Goal: Information Seeking & Learning: Find specific page/section

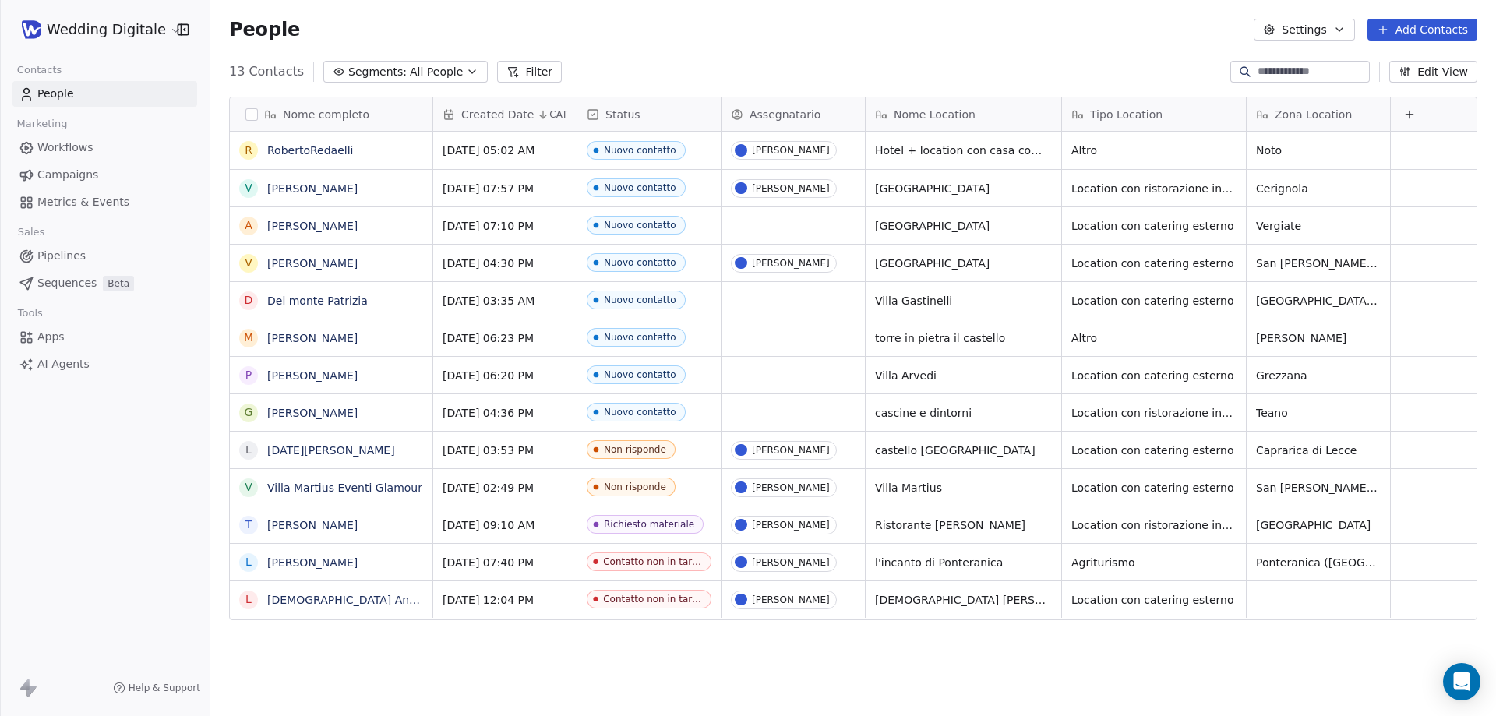
scroll to position [618, 1274]
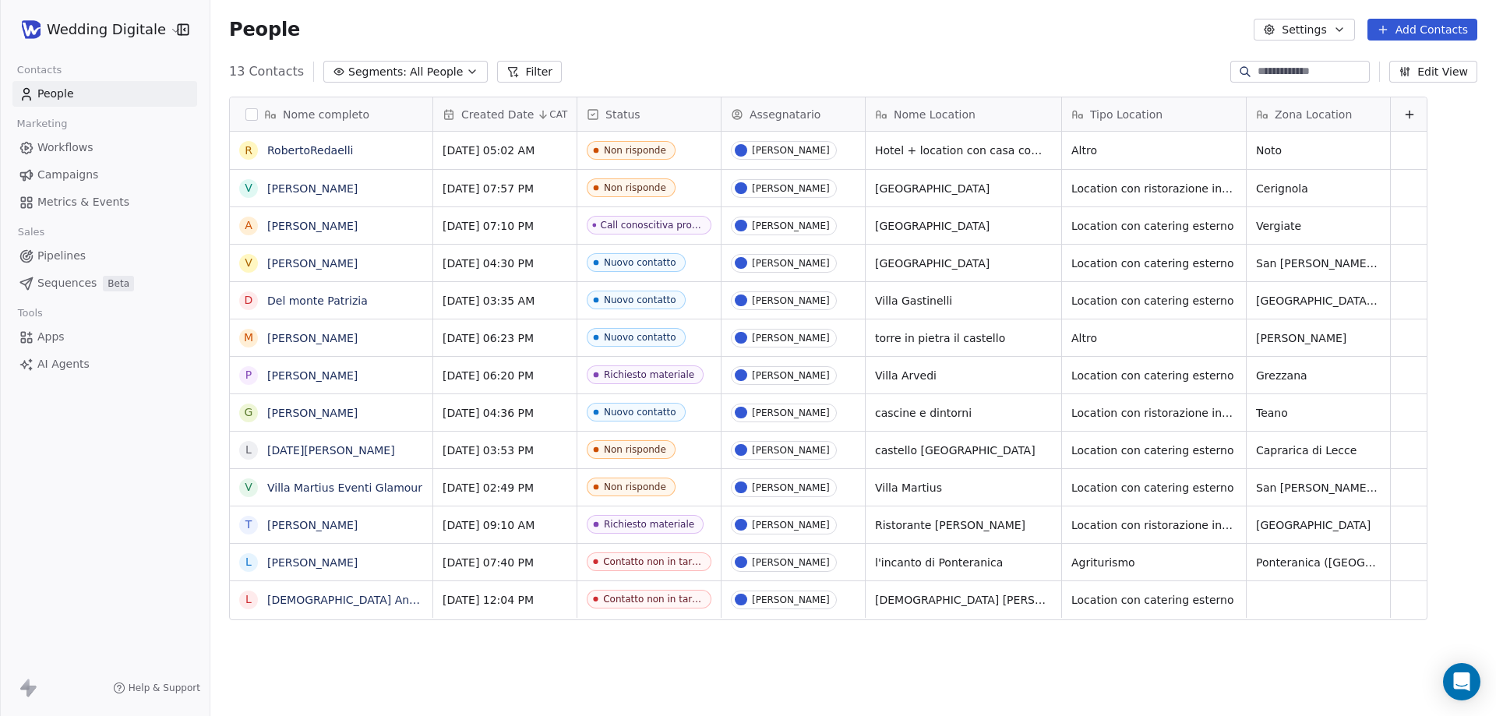
scroll to position [618, 1274]
click at [318, 228] on link "[PERSON_NAME]" at bounding box center [312, 226] width 90 height 12
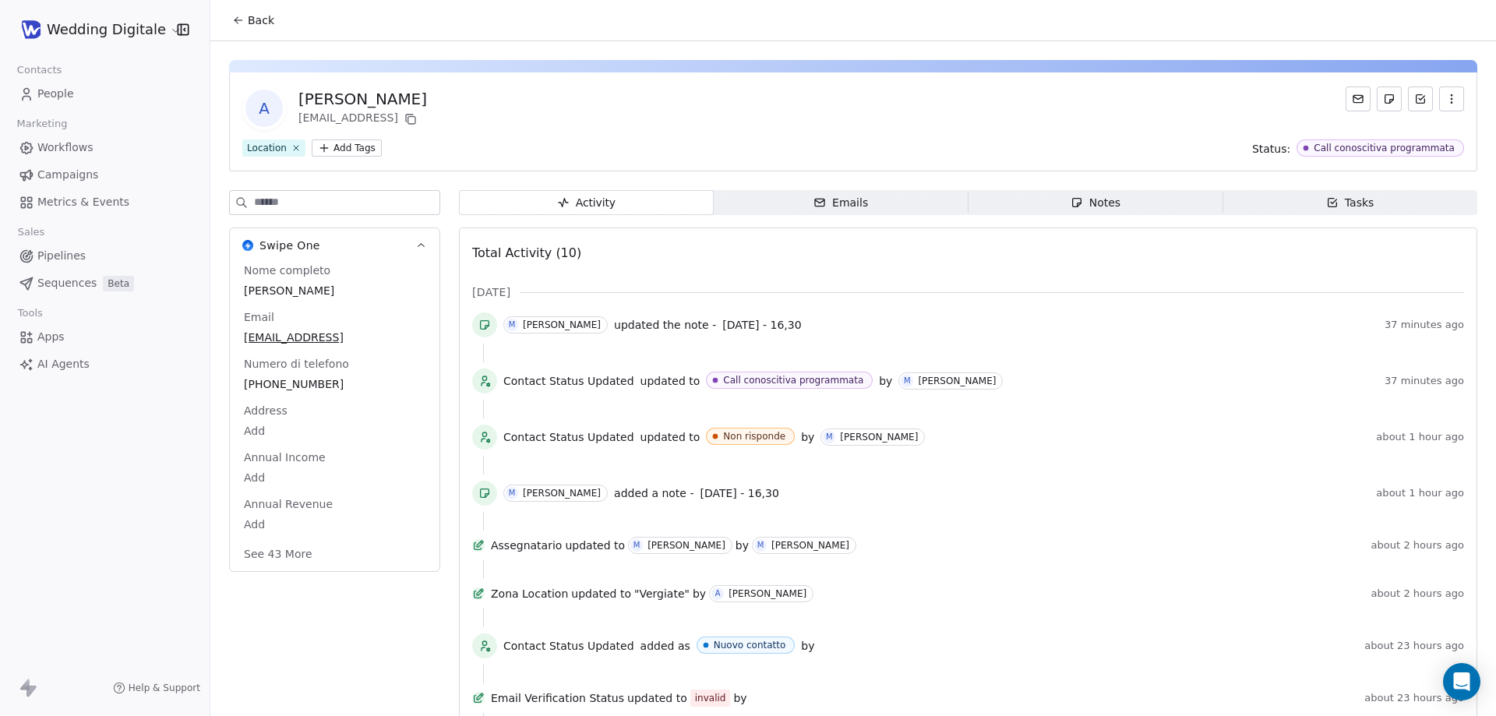
click at [1071, 207] on icon "button" at bounding box center [1077, 202] width 12 height 12
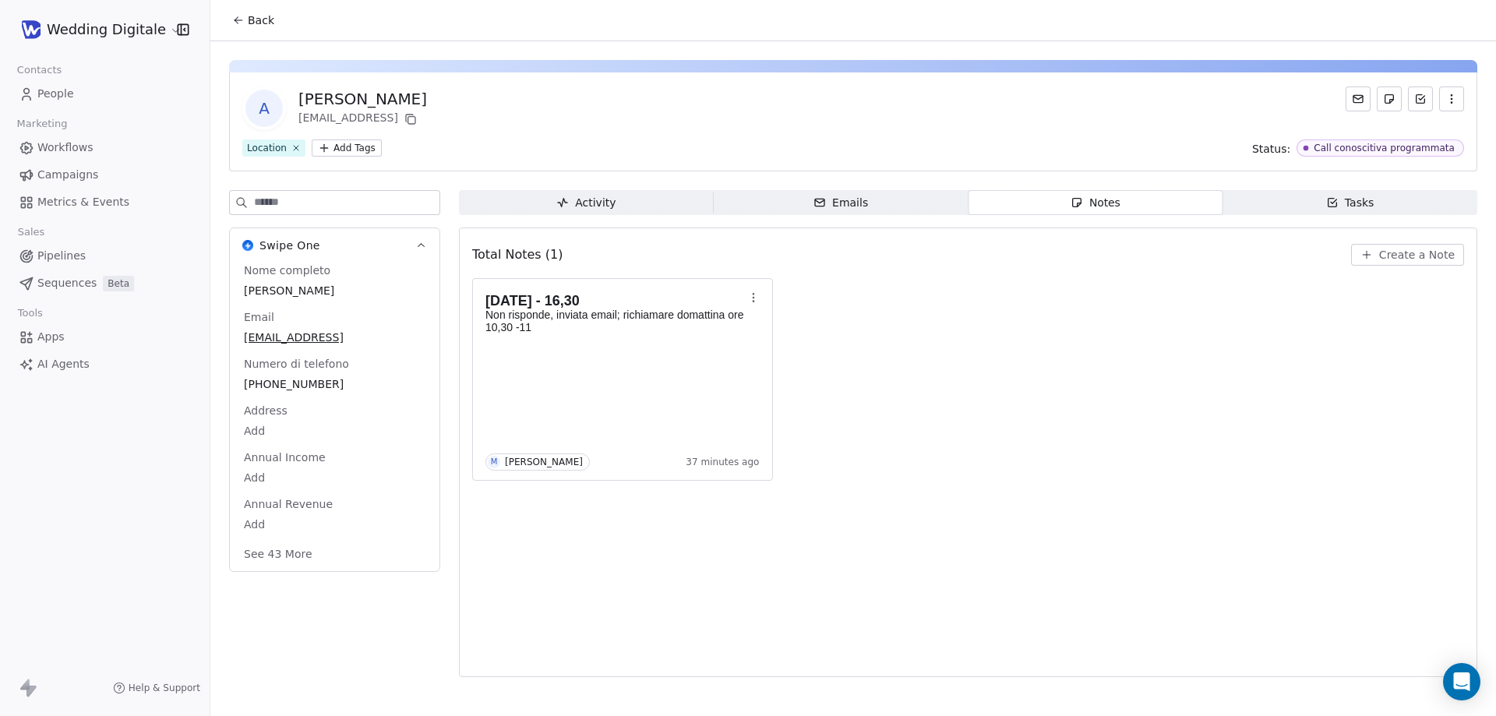
click at [246, 20] on button "Back" at bounding box center [253, 20] width 61 height 28
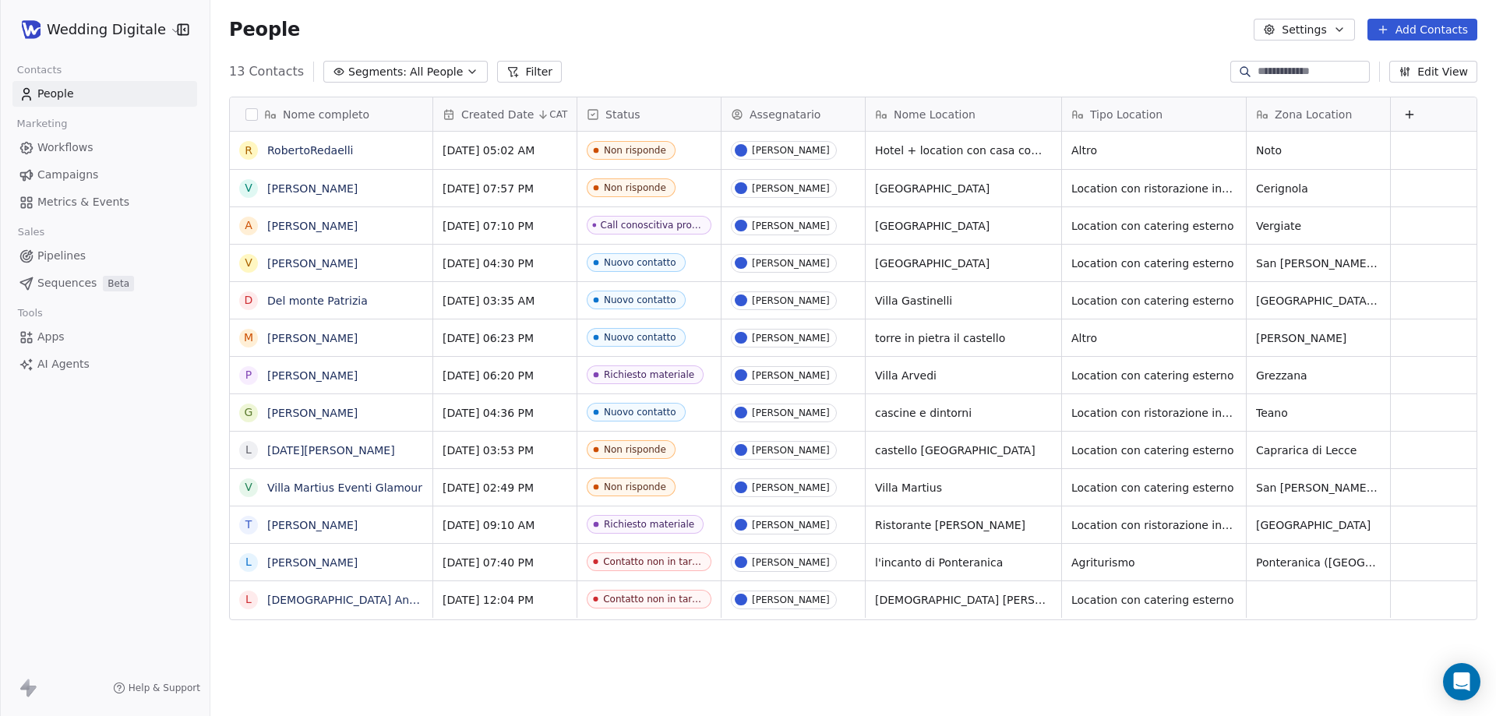
scroll to position [618, 1274]
click at [316, 373] on link "[PERSON_NAME]" at bounding box center [312, 375] width 90 height 12
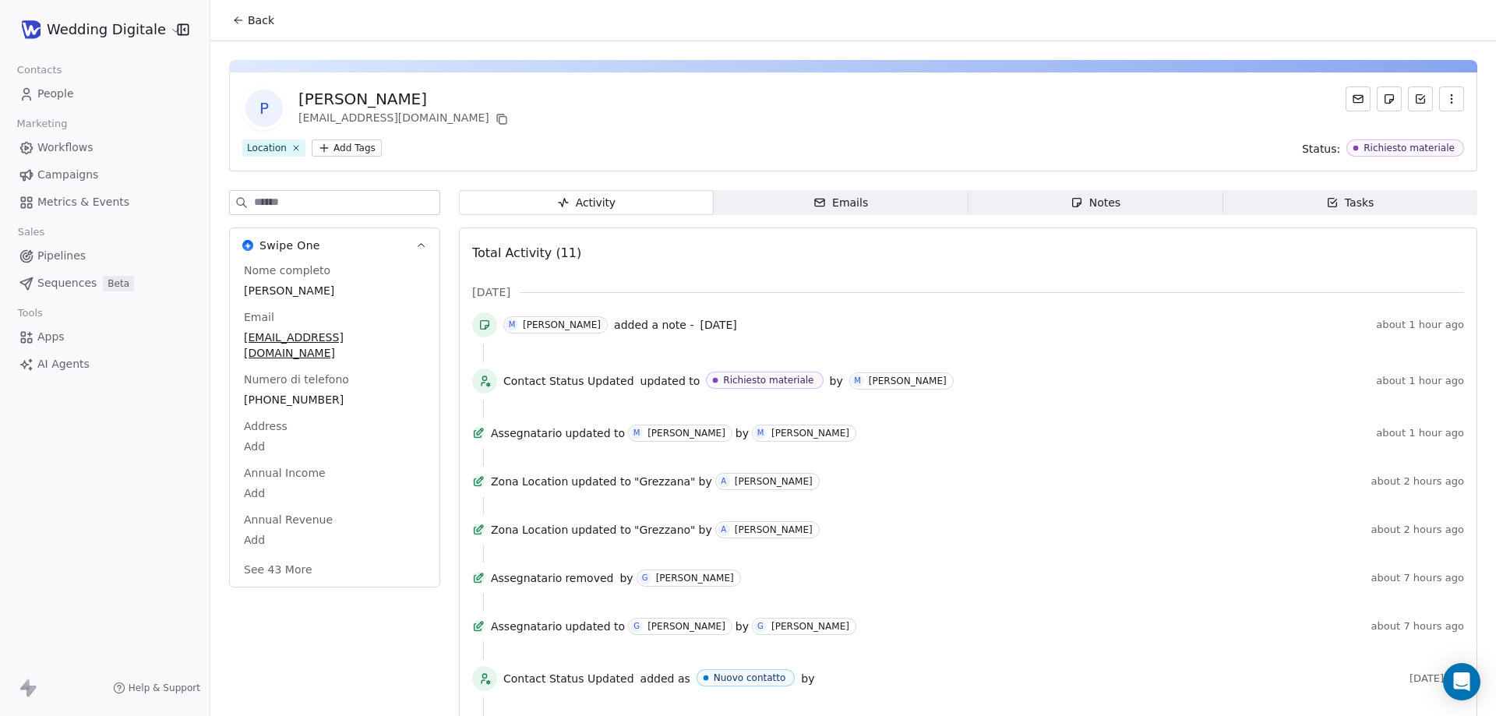
click at [1061, 197] on span "Notes Notes" at bounding box center [1096, 202] width 255 height 25
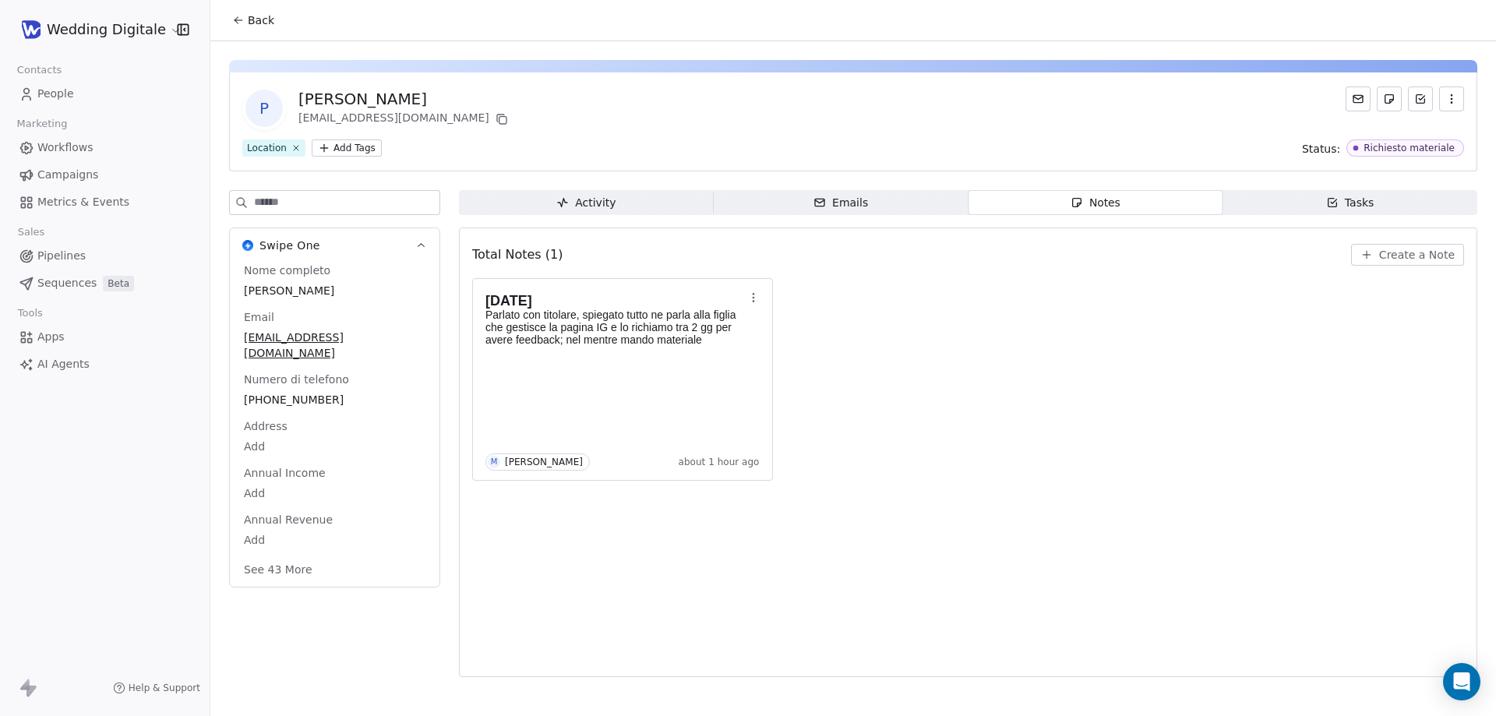
click at [251, 26] on span "Back" at bounding box center [261, 20] width 26 height 16
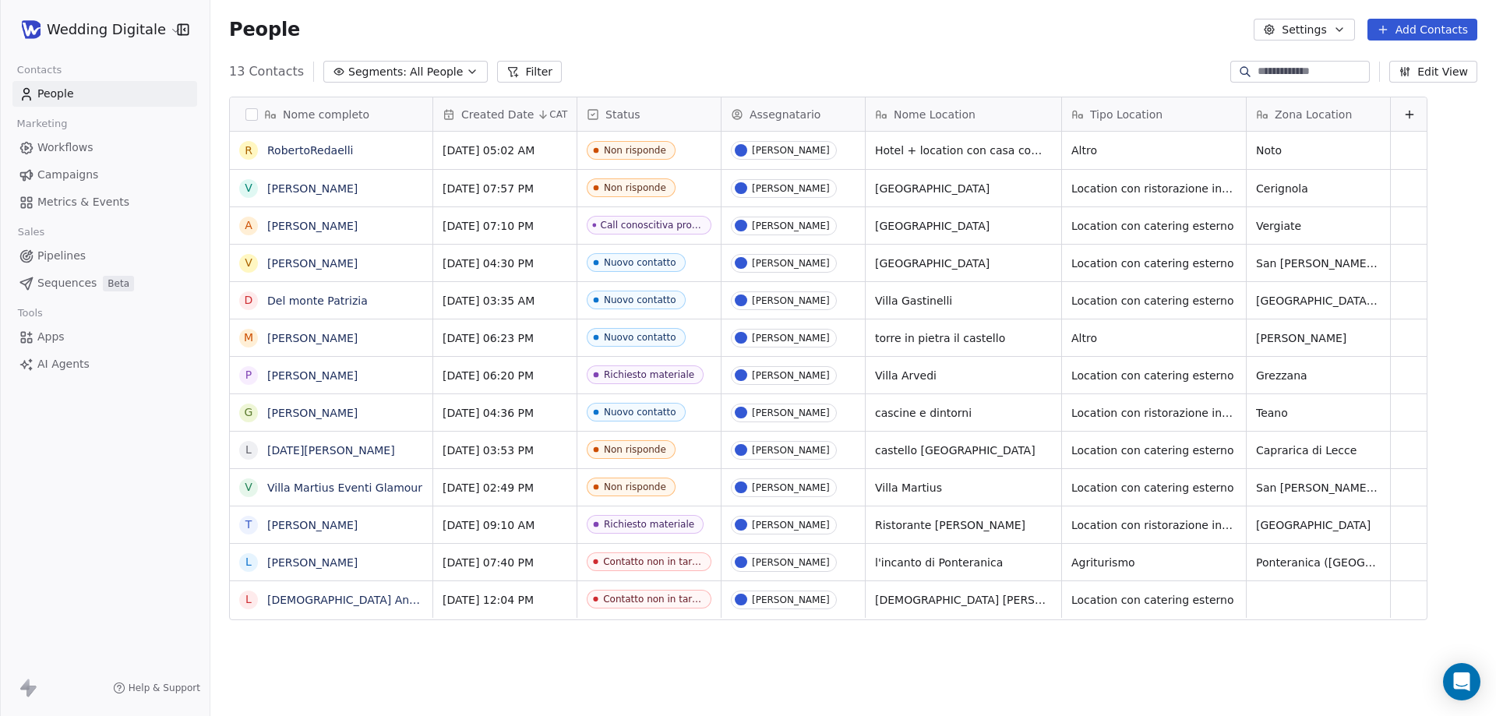
scroll to position [618, 1274]
click at [306, 190] on link "[PERSON_NAME]" at bounding box center [312, 188] width 90 height 12
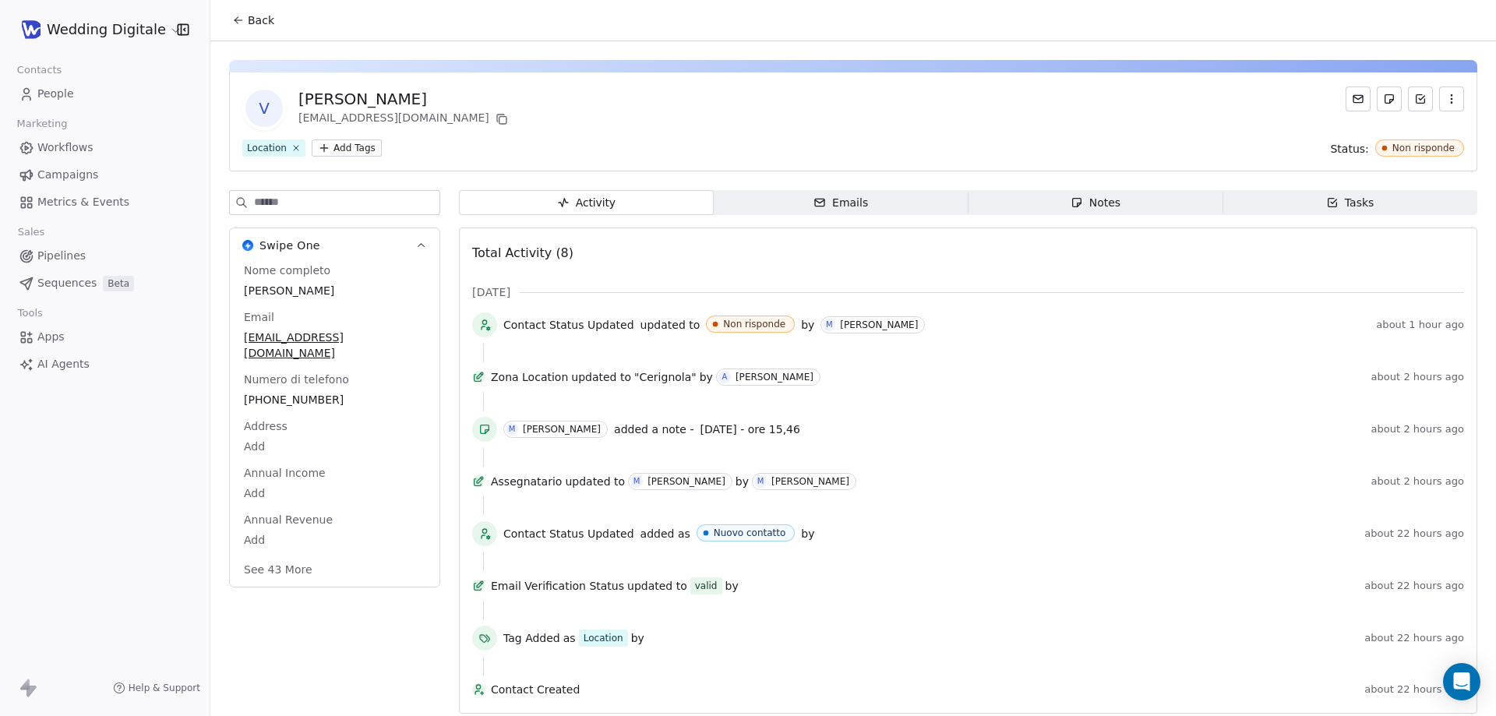
click at [1072, 212] on span "Notes Notes" at bounding box center [1096, 202] width 255 height 25
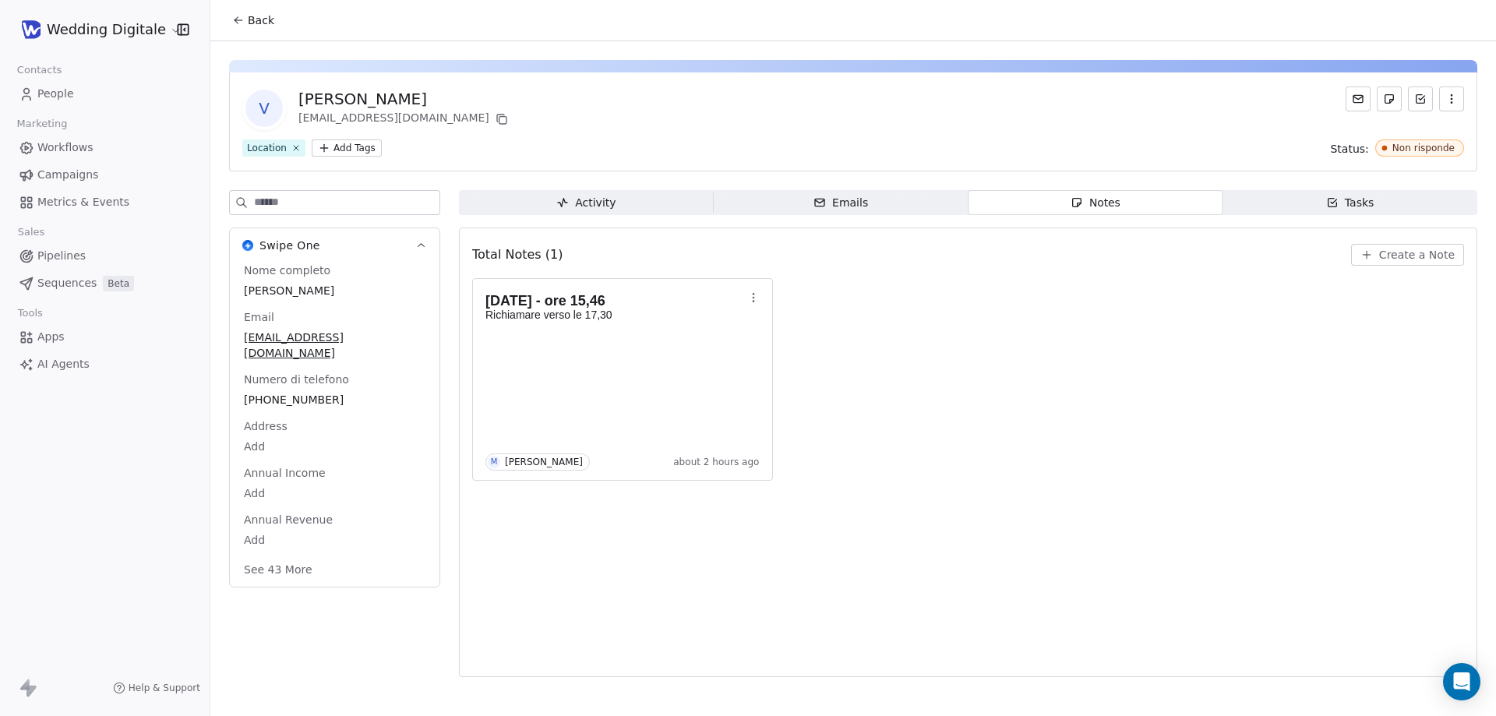
click at [256, 27] on span "Back" at bounding box center [261, 20] width 26 height 16
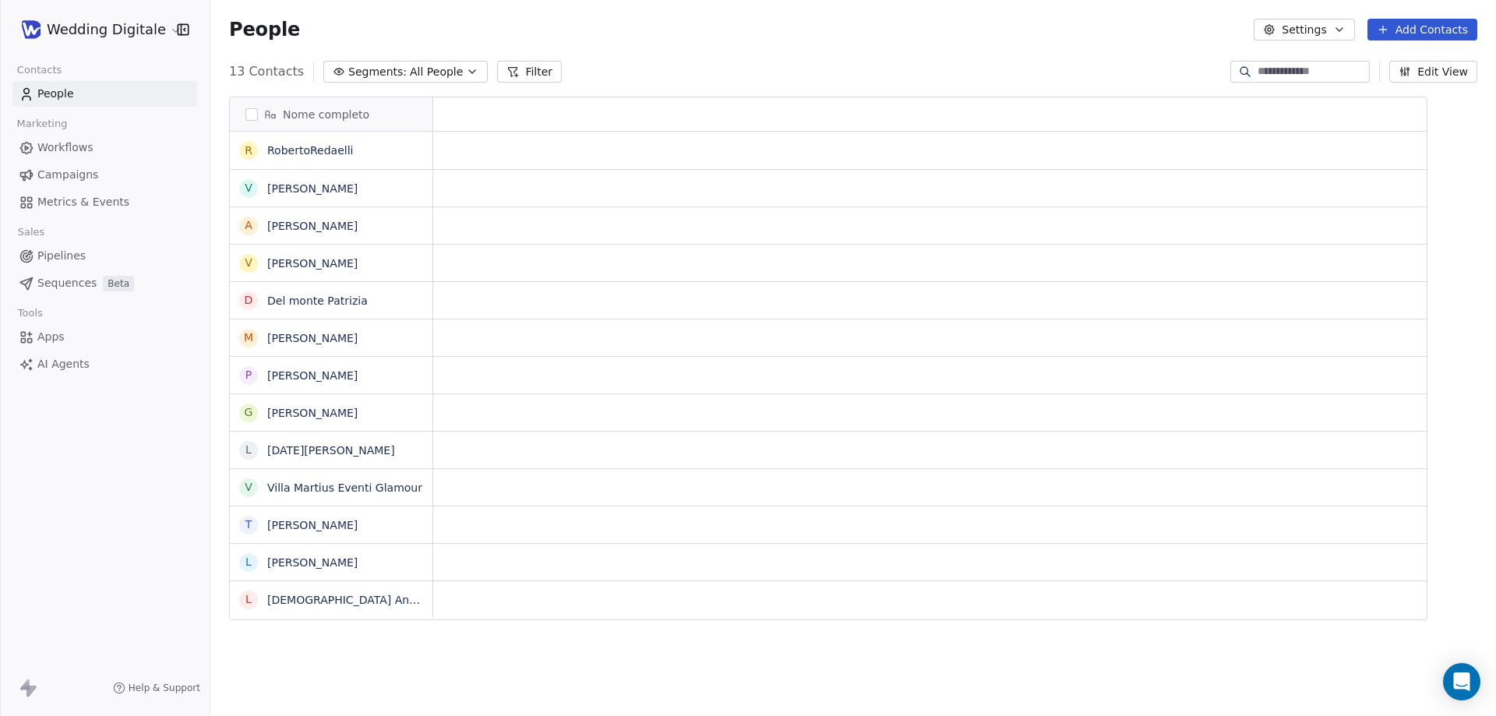
scroll to position [12, 12]
